Goal: Find specific page/section: Find specific page/section

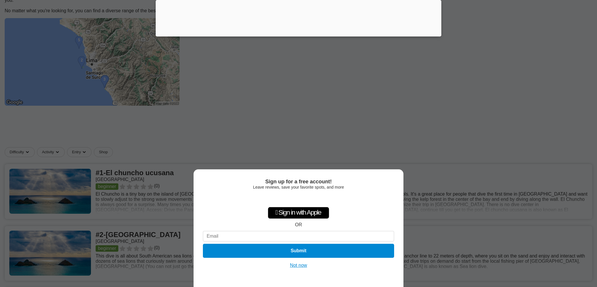
click at [299, 267] on button "Not now" at bounding box center [298, 265] width 21 height 6
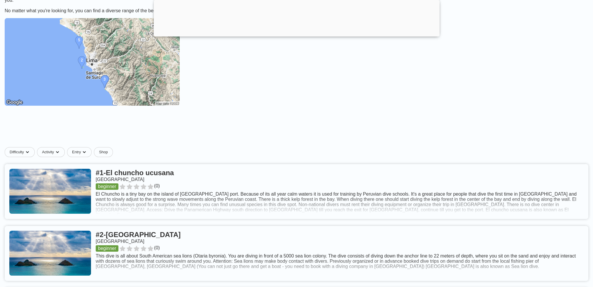
scroll to position [175, 0]
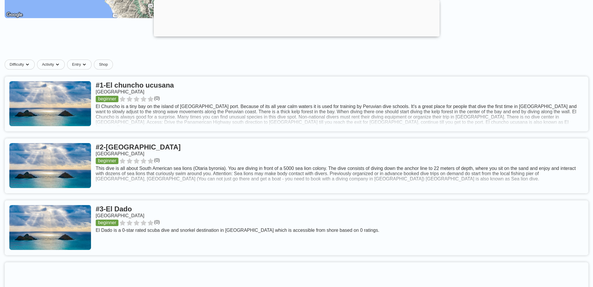
click at [230, 176] on link at bounding box center [296, 165] width 583 height 55
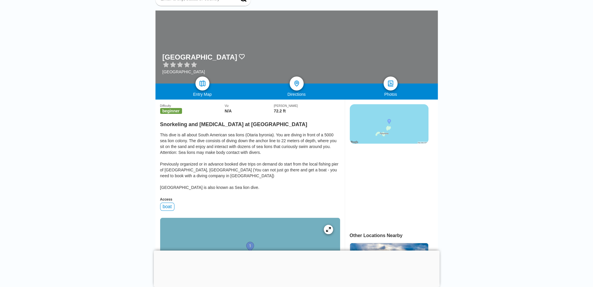
scroll to position [29, 0]
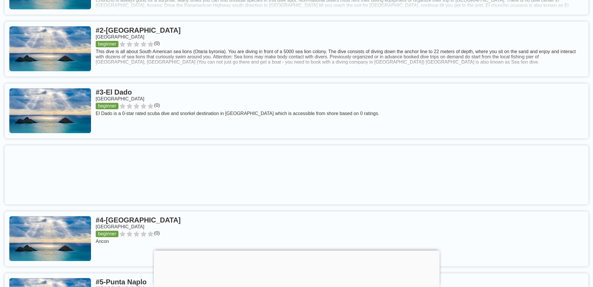
scroll to position [262, 0]
